Goal: Transaction & Acquisition: Book appointment/travel/reservation

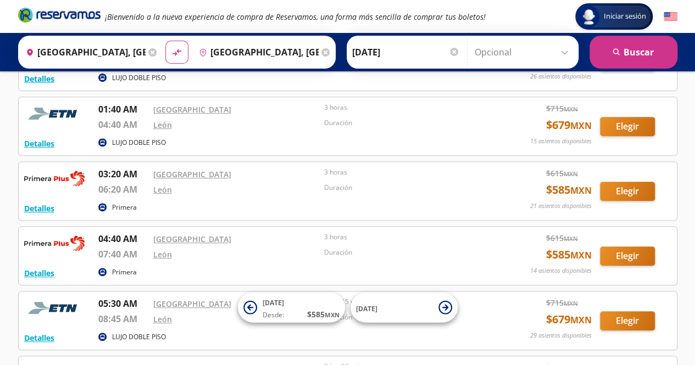
scroll to position [165, 0]
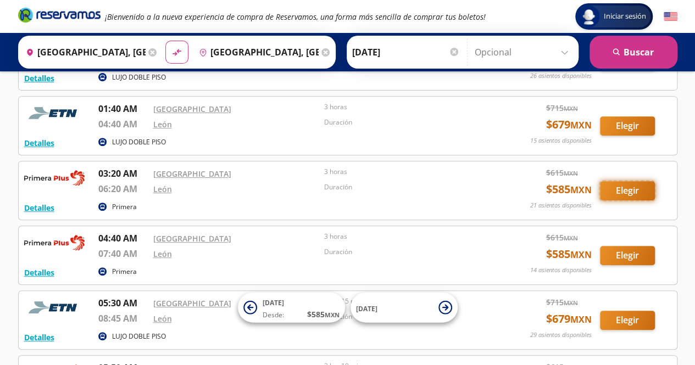
click at [630, 189] on button "Elegir" at bounding box center [627, 190] width 55 height 19
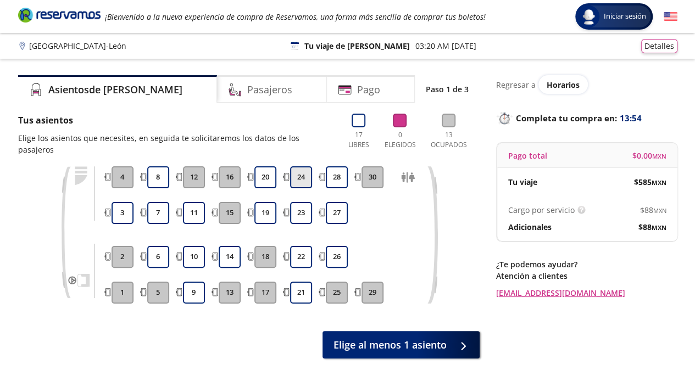
click at [303, 169] on button "24" at bounding box center [301, 177] width 22 height 22
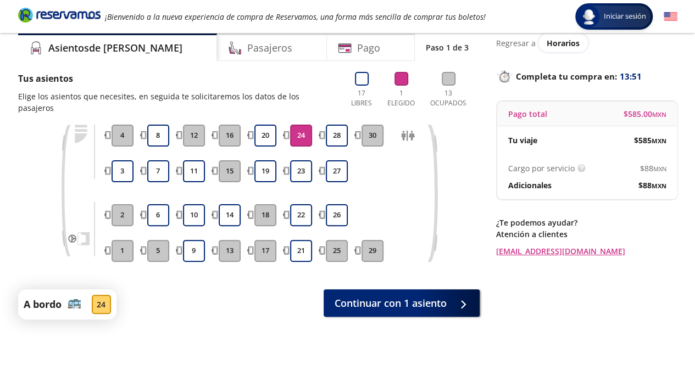
scroll to position [92, 0]
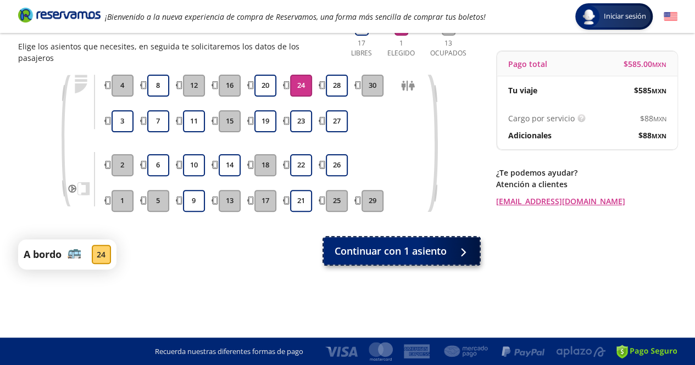
click at [365, 244] on span "Continuar con 1 asiento" at bounding box center [390, 251] width 112 height 15
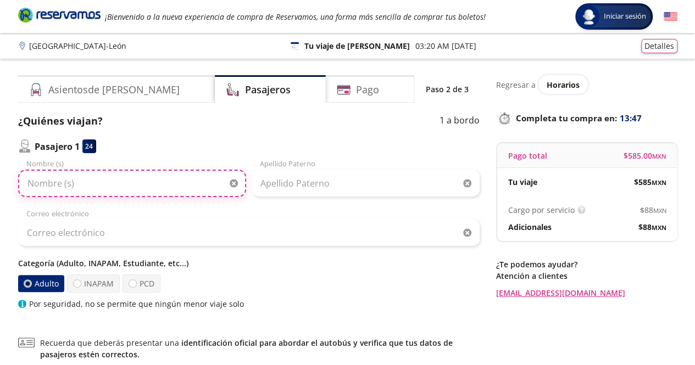
click at [72, 188] on input "Nombre (s)" at bounding box center [132, 183] width 228 height 27
type input "i"
type input "[PERSON_NAME]"
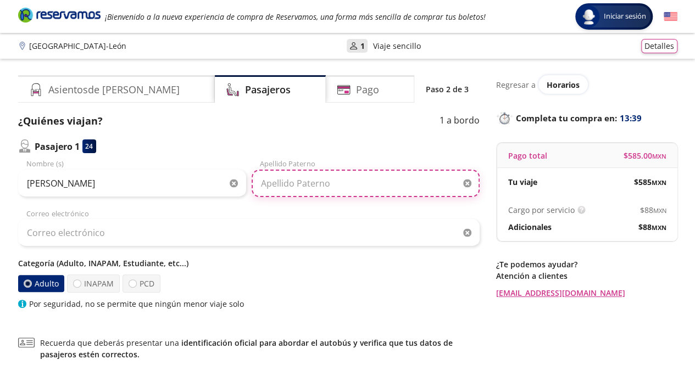
click at [334, 183] on input "Apellido Paterno" at bounding box center [365, 183] width 228 height 27
type input "[PERSON_NAME]"
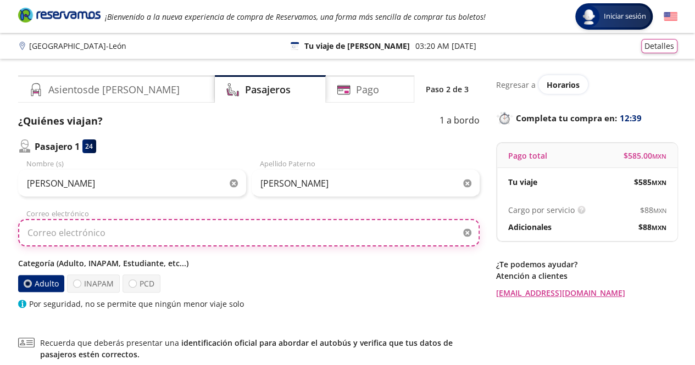
click at [114, 235] on input "Correo electrónico" at bounding box center [248, 232] width 461 height 27
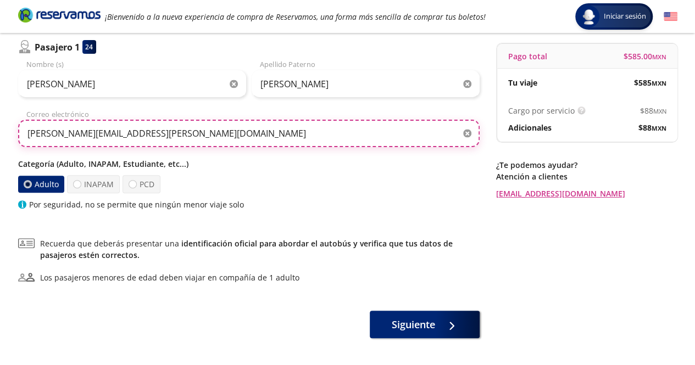
scroll to position [110, 0]
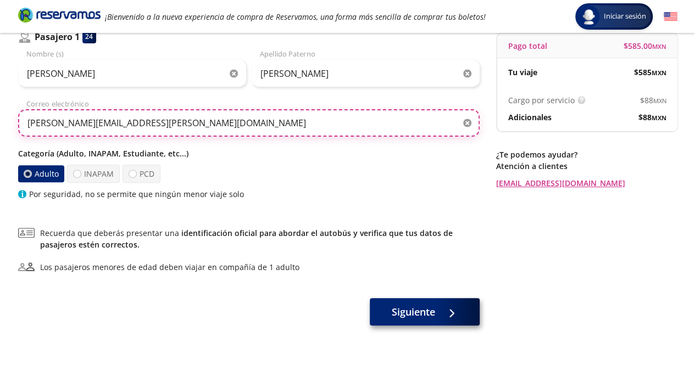
type input "[PERSON_NAME][EMAIL_ADDRESS][PERSON_NAME][DOMAIN_NAME]"
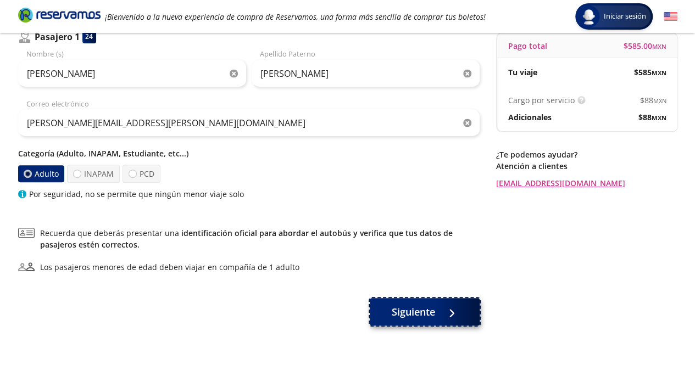
click at [435, 315] on button "Siguiente" at bounding box center [424, 311] width 110 height 27
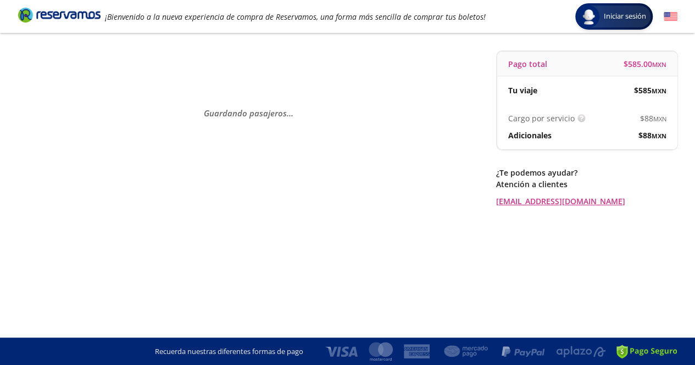
scroll to position [0, 0]
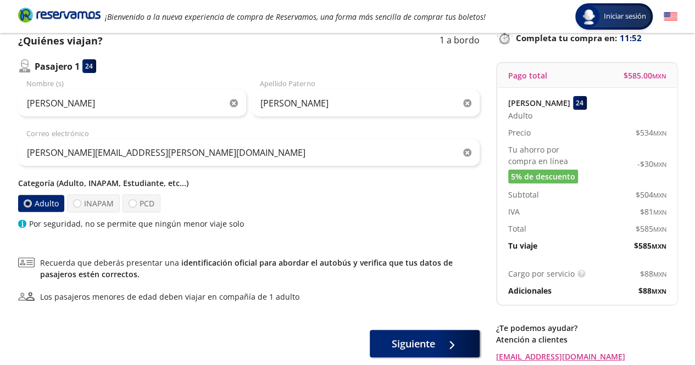
scroll to position [148, 0]
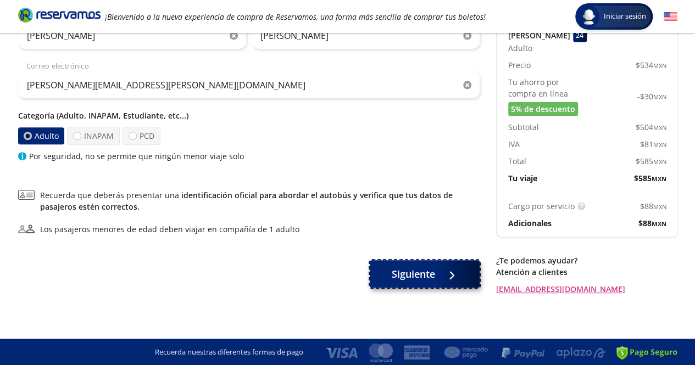
click at [408, 284] on button "Siguiente" at bounding box center [424, 273] width 110 height 27
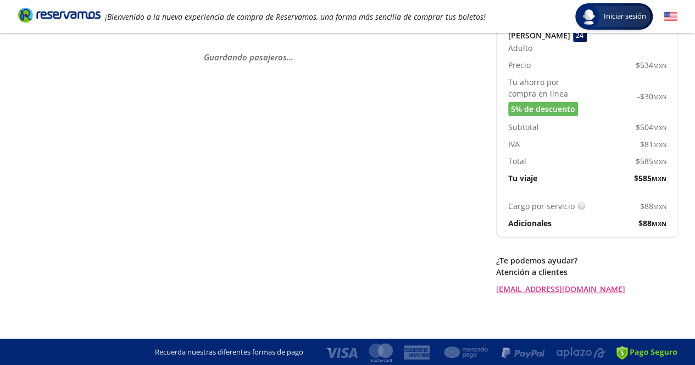
scroll to position [0, 0]
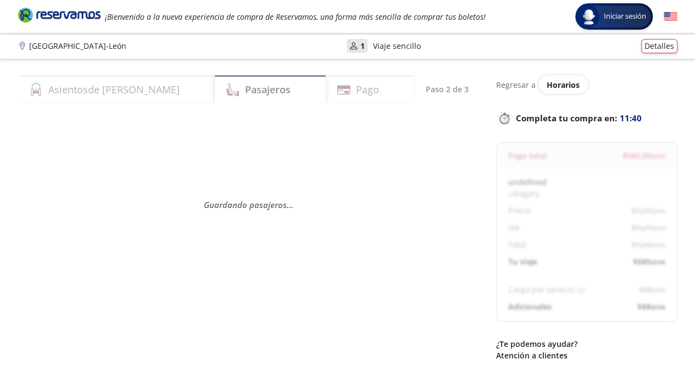
select select "MX"
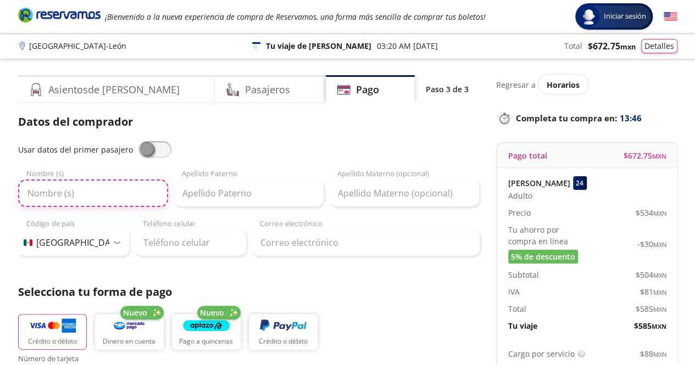
click at [82, 193] on input "Nombre (s)" at bounding box center [93, 193] width 150 height 27
type input "Guillermo"
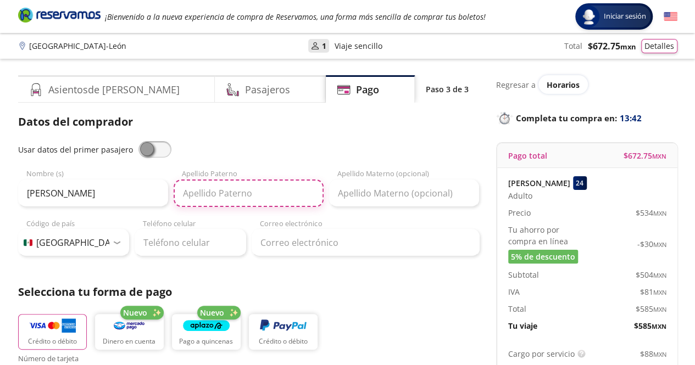
click at [271, 195] on input "Apellido Paterno" at bounding box center [248, 193] width 150 height 27
type input "Sanchez"
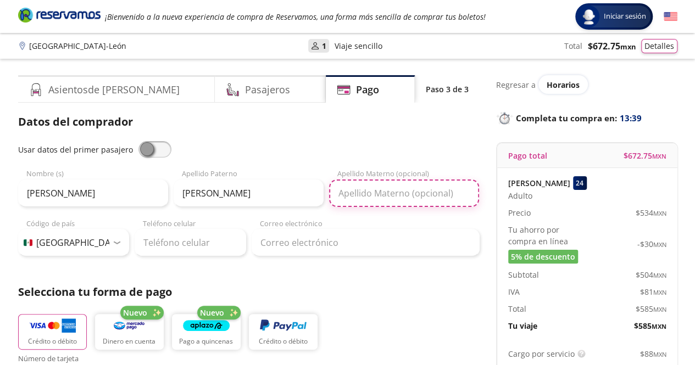
click at [362, 193] on input "Apellido Materno (opcional)" at bounding box center [404, 193] width 150 height 27
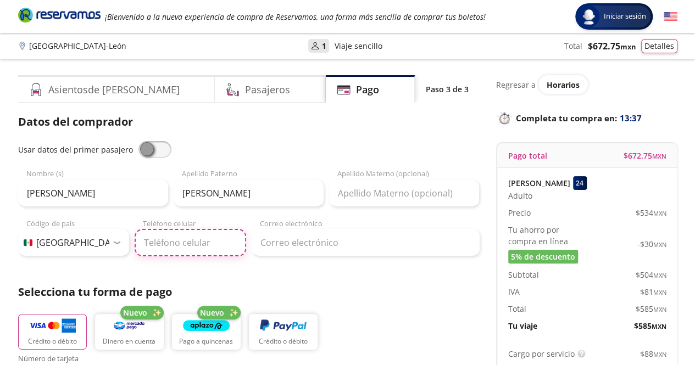
click at [180, 239] on input "Teléfono celular" at bounding box center [190, 242] width 111 height 27
type input "444 179 5987"
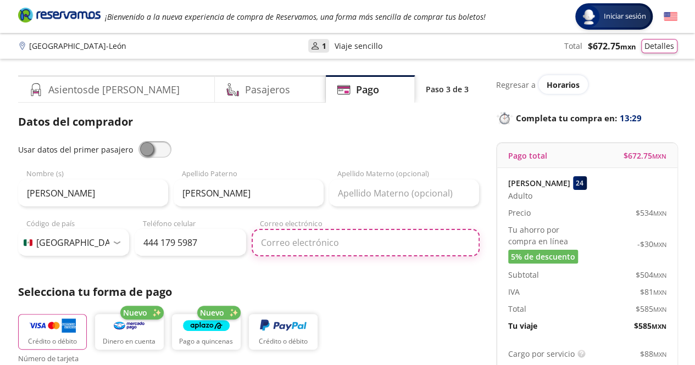
click at [292, 239] on input "Correo electrónico" at bounding box center [365, 242] width 228 height 27
type input "m"
type input "G"
type input "[PERSON_NAME][EMAIL_ADDRESS][PERSON_NAME][DOMAIN_NAME]"
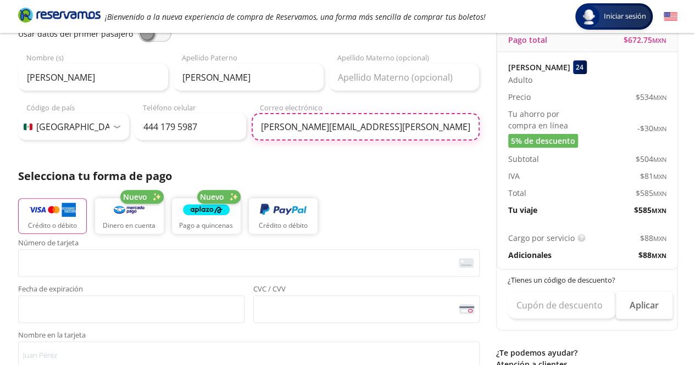
scroll to position [165, 0]
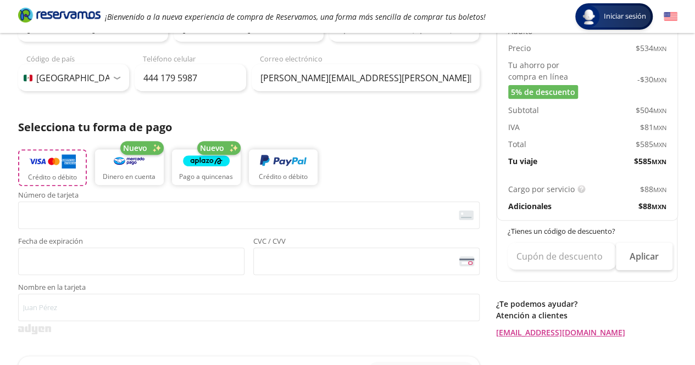
click at [66, 166] on img "button" at bounding box center [52, 161] width 47 height 16
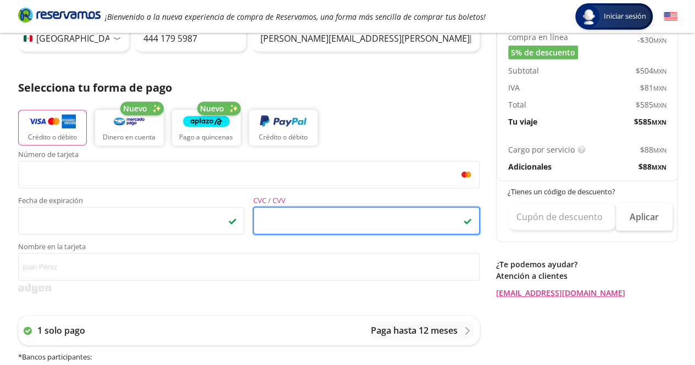
scroll to position [275, 0]
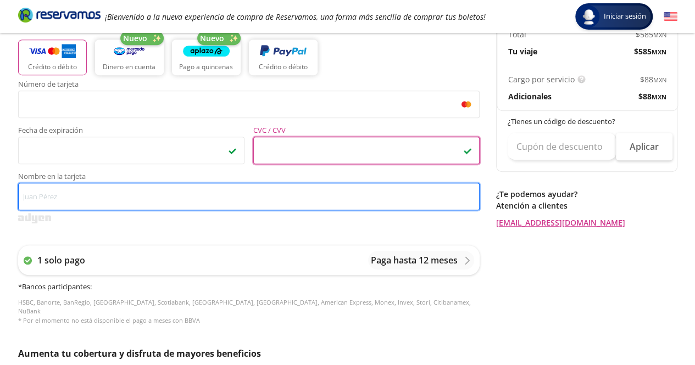
click at [137, 194] on input "Nombre en la tarjeta" at bounding box center [248, 196] width 461 height 27
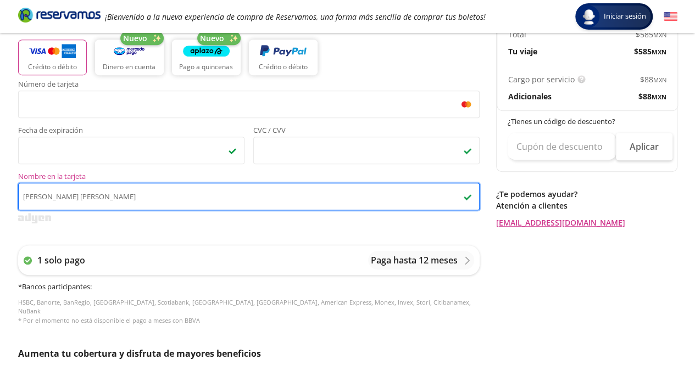
scroll to position [494, 0]
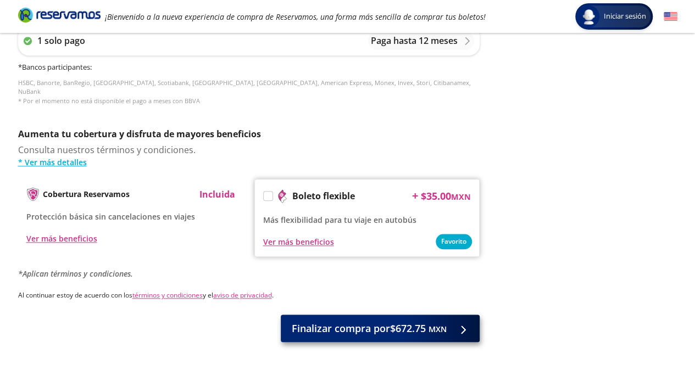
type input "sandra gonzalez piedra"
click at [350, 322] on span "Finalizar compra por $672.75 MXN" at bounding box center [369, 328] width 155 height 15
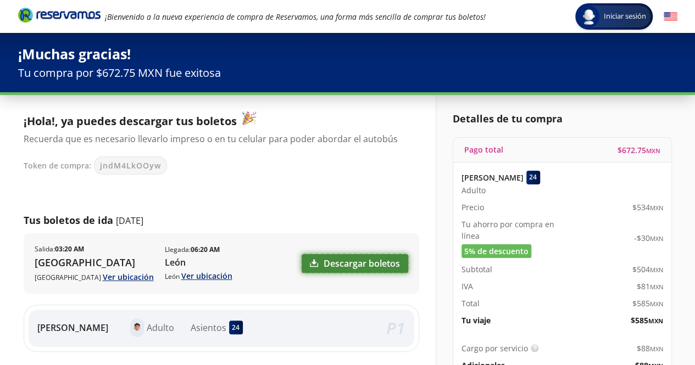
click at [374, 259] on link "Descargar boletos" at bounding box center [354, 263] width 107 height 19
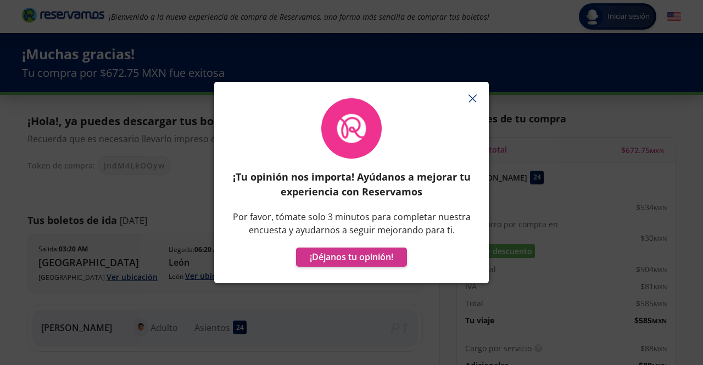
click at [471, 103] on button "button" at bounding box center [472, 98] width 16 height 16
